Goal: Find contact information: Find contact information

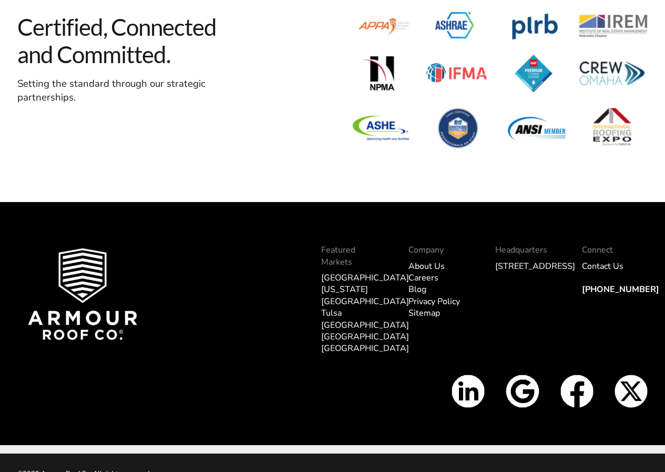
scroll to position [3250, 0]
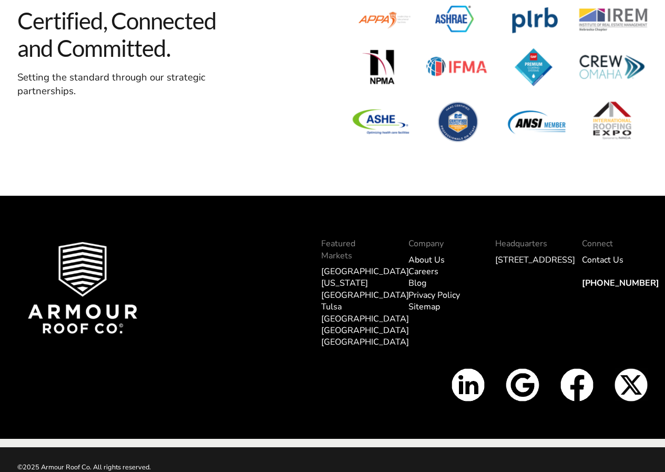
click at [595, 260] on link "Contact Us" at bounding box center [603, 260] width 42 height 12
click at [440, 295] on link "Privacy Policy" at bounding box center [435, 295] width 52 height 12
click at [432, 272] on link "Careers" at bounding box center [424, 272] width 30 height 12
click at [432, 257] on link "About Us" at bounding box center [427, 260] width 36 height 12
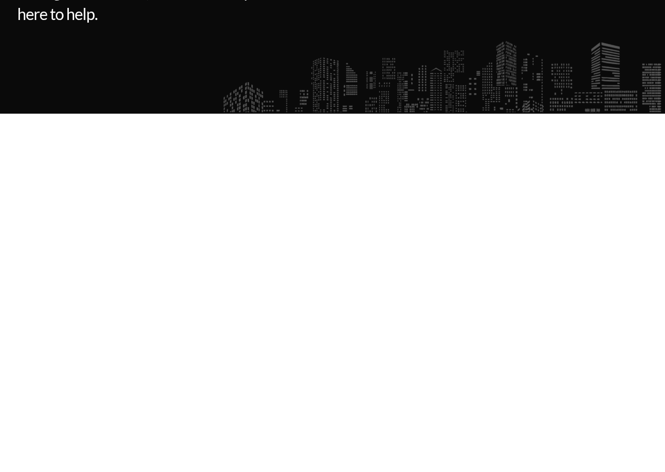
scroll to position [316, 0]
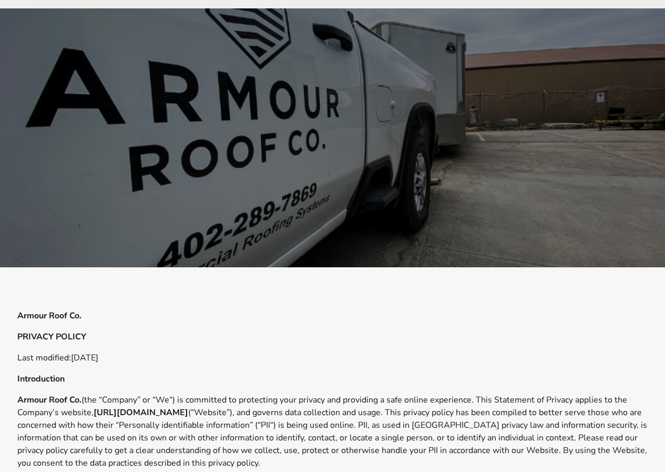
scroll to position [2049, 0]
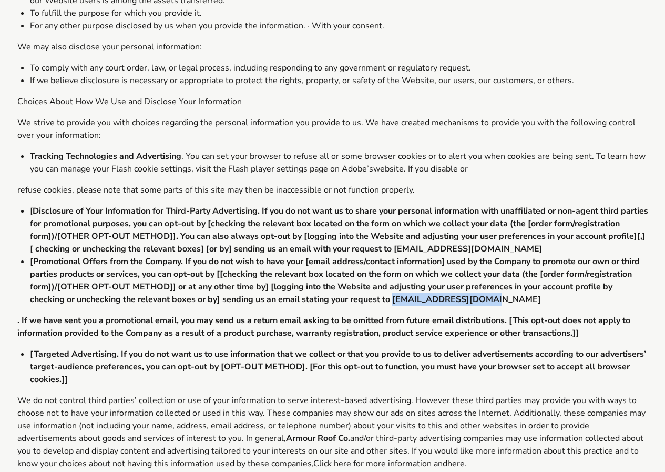
drag, startPoint x: 491, startPoint y: 290, endPoint x: 394, endPoint y: 288, distance: 97.3
click at [394, 288] on li "[Promotional Offers from the Company. If you do not wish to have your [email ad…" at bounding box center [339, 280] width 619 height 50
copy b "info@armourroofco.com"
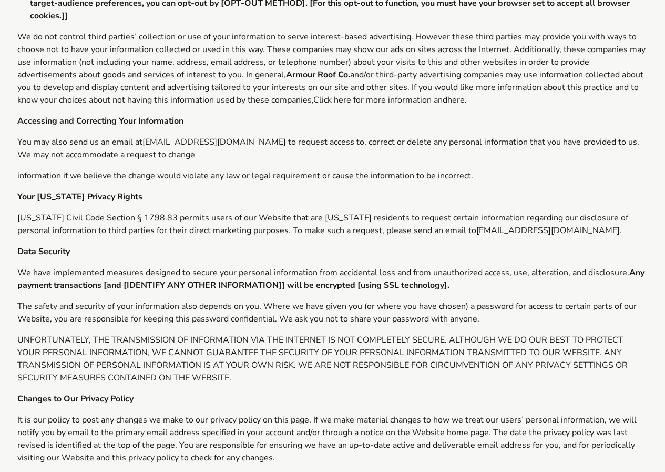
scroll to position [2522, 0]
